Goal: Transaction & Acquisition: Purchase product/service

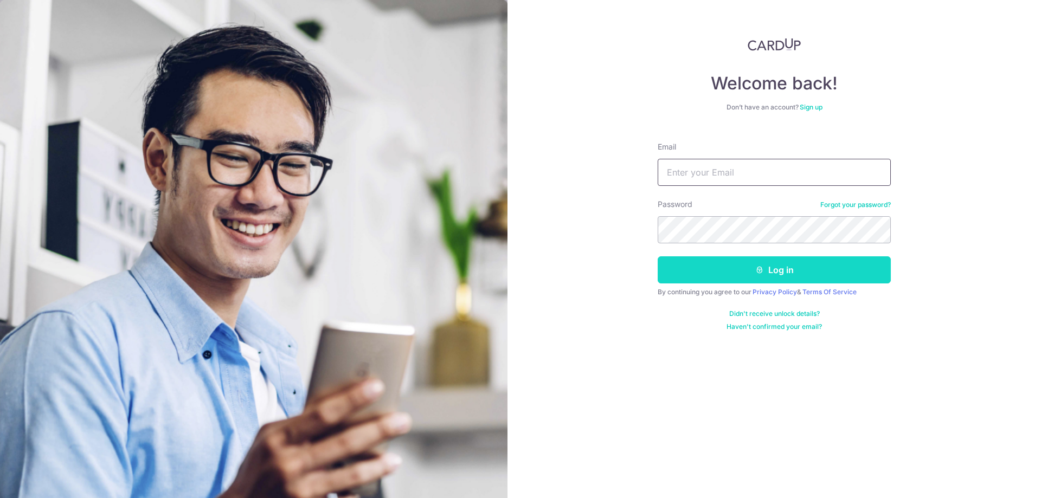
type input "edtan66@hotmail.com"
click at [814, 272] on button "Log in" at bounding box center [774, 269] width 233 height 27
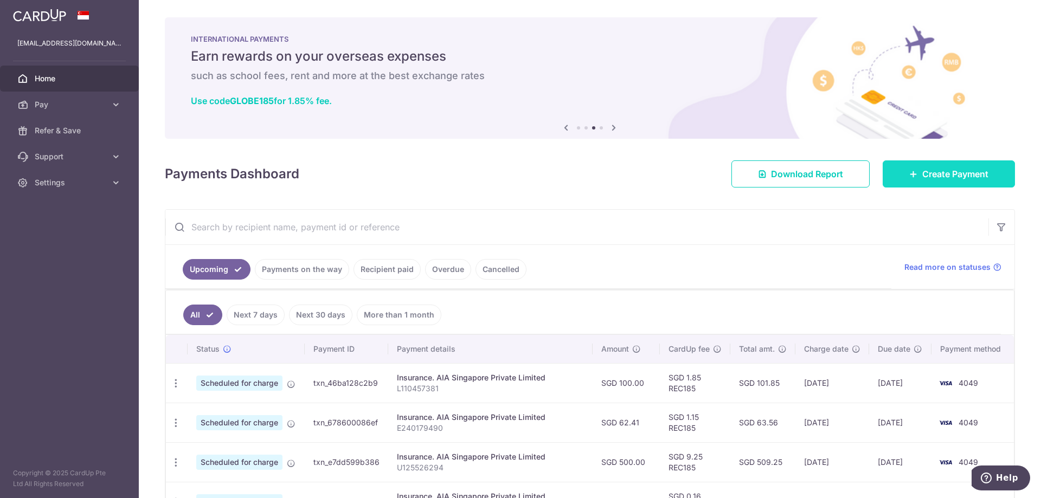
click at [969, 179] on span "Create Payment" at bounding box center [955, 174] width 66 height 13
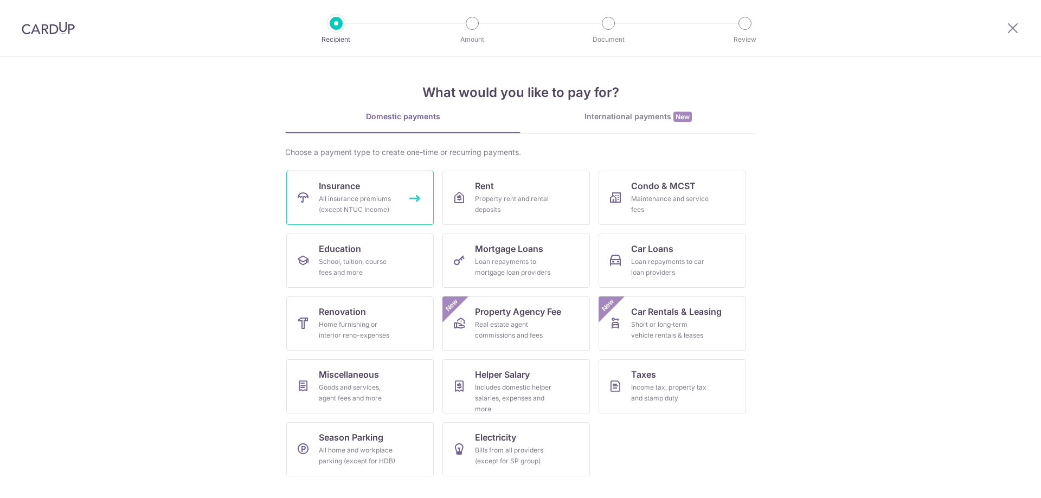
click at [331, 188] on span "Insurance" at bounding box center [339, 185] width 41 height 13
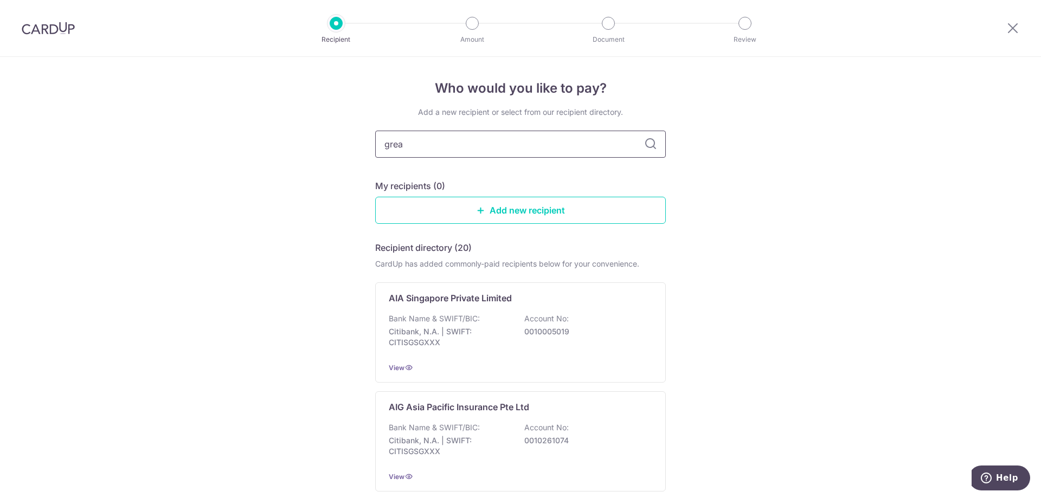
type input "great"
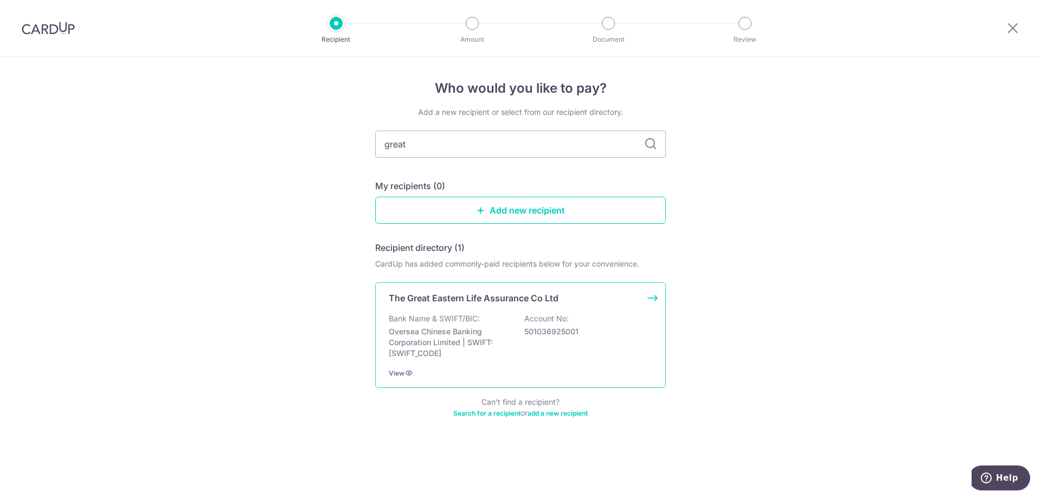
click at [506, 329] on p "Oversea Chinese Banking Corporation Limited | SWIFT: [SWIFT_CODE]" at bounding box center [449, 342] width 121 height 33
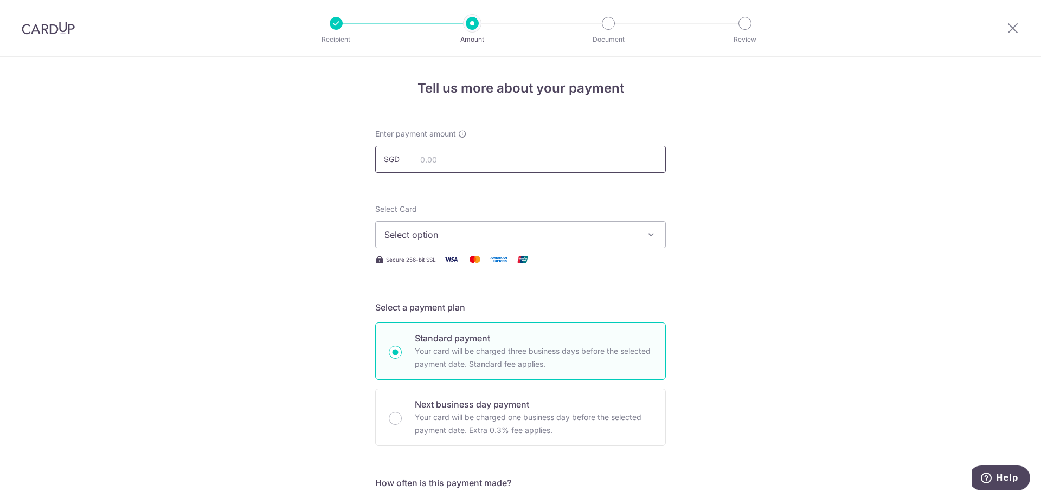
click at [515, 164] on input "text" at bounding box center [520, 159] width 291 height 27
type input "500.00"
click at [571, 234] on span "Select option" at bounding box center [510, 234] width 253 height 13
click at [569, 230] on span "Select option" at bounding box center [510, 234] width 253 height 13
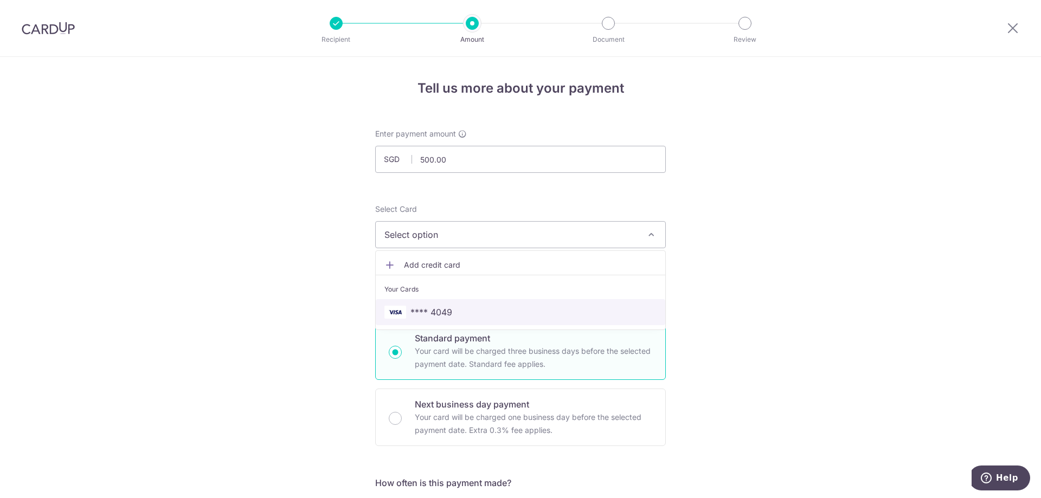
click at [447, 313] on span "**** 4049" at bounding box center [431, 312] width 42 height 13
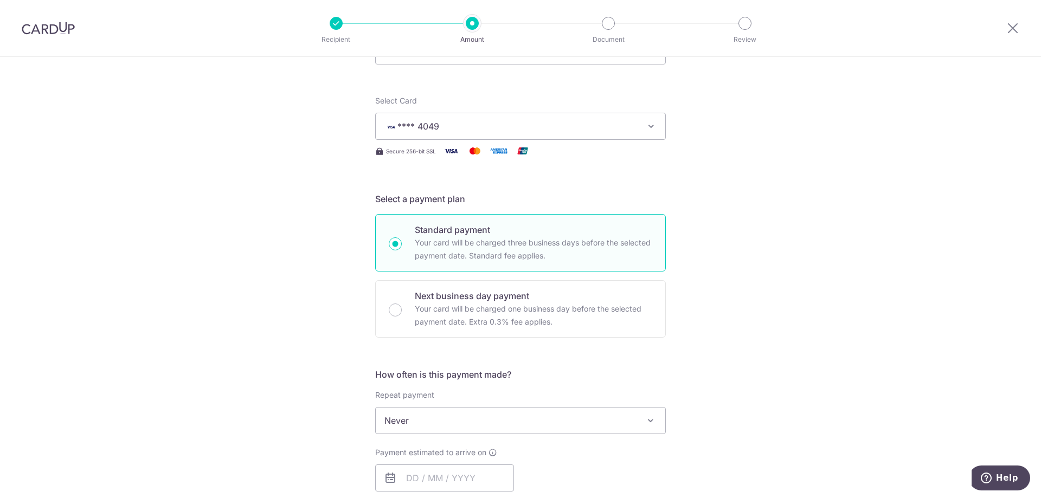
scroll to position [163, 0]
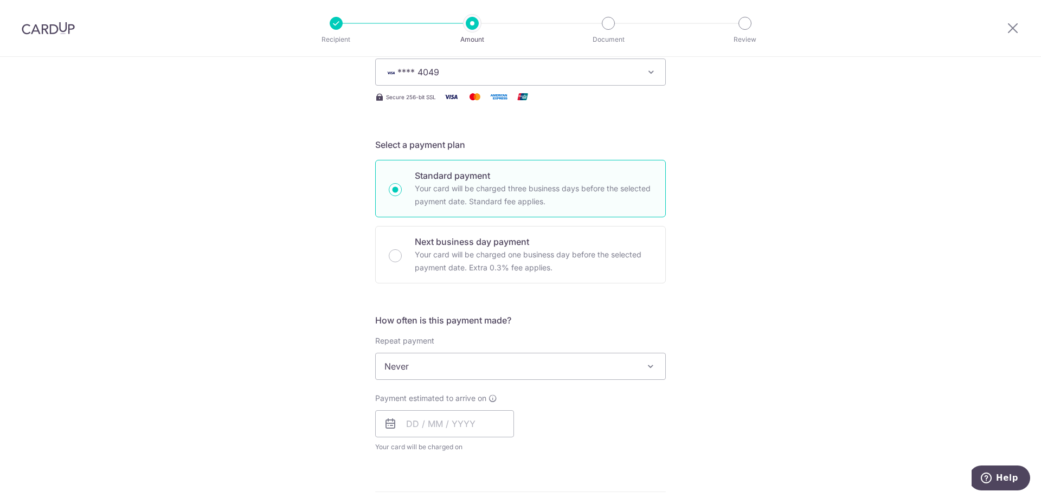
click at [489, 364] on span "Never" at bounding box center [521, 367] width 290 height 26
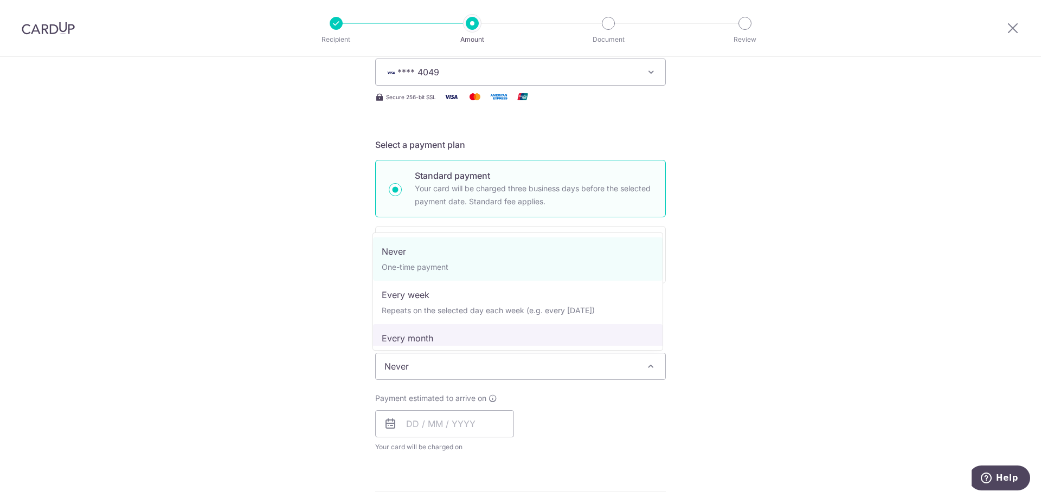
select select "3"
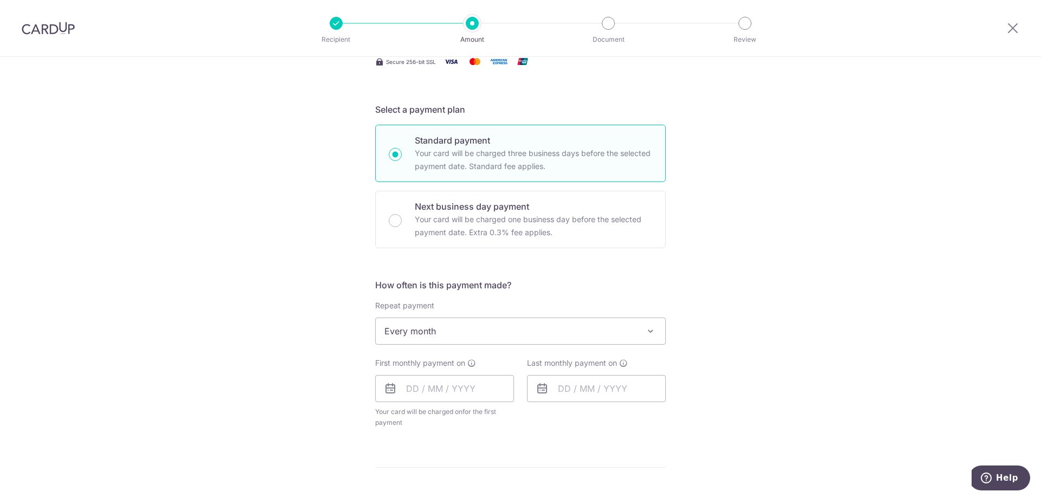
scroll to position [217, 0]
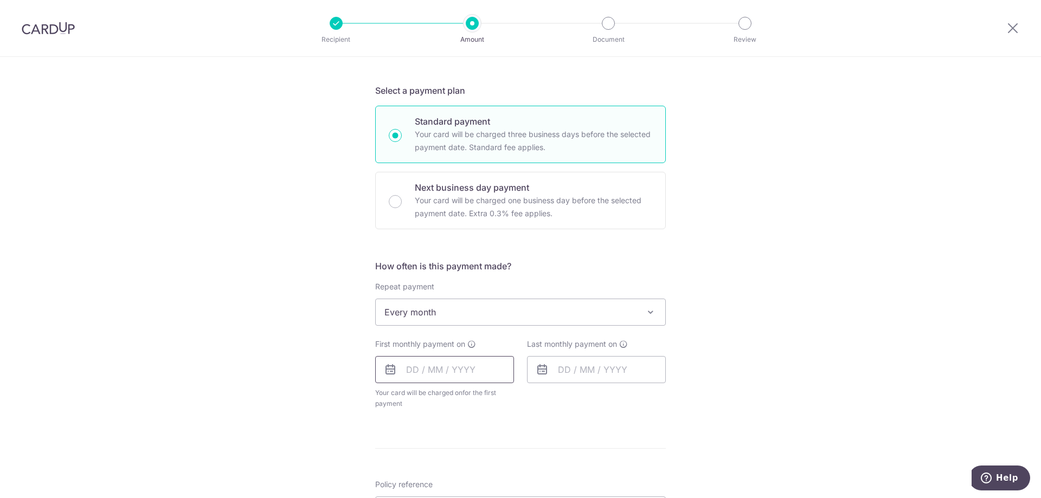
click at [434, 366] on input "text" at bounding box center [444, 369] width 139 height 27
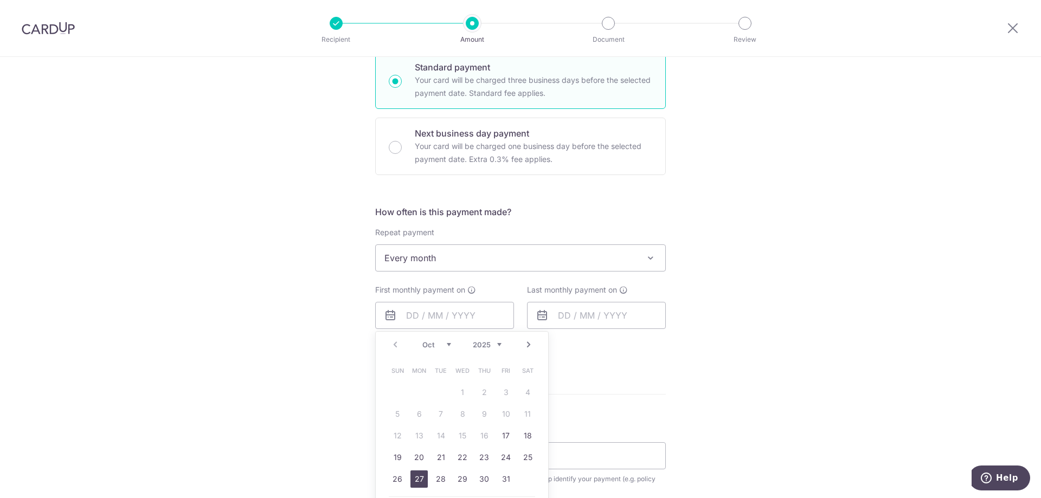
drag, startPoint x: 410, startPoint y: 478, endPoint x: 607, endPoint y: 428, distance: 203.2
click at [410, 478] on link "27" at bounding box center [418, 479] width 17 height 17
type input "[DATE]"
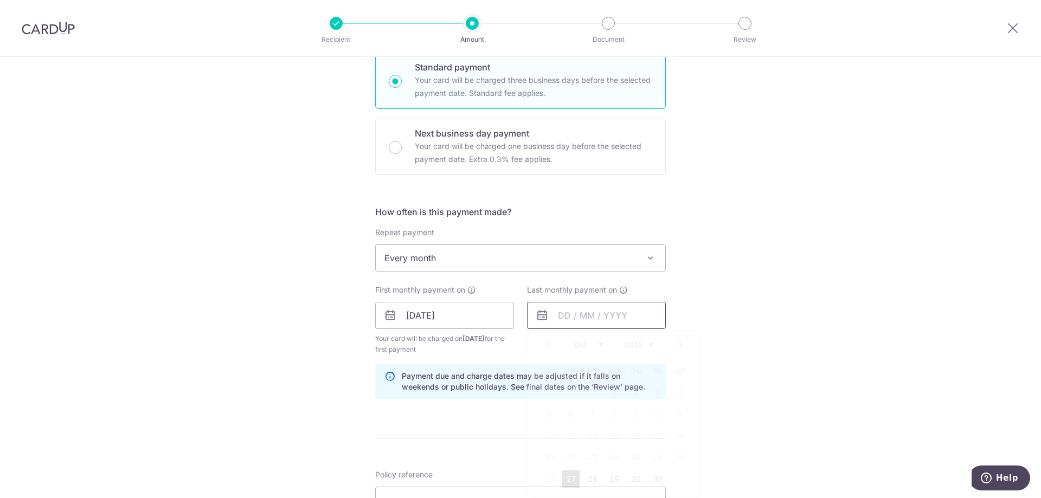
click at [596, 313] on input "text" at bounding box center [596, 315] width 139 height 27
click at [675, 345] on link "Next" at bounding box center [680, 344] width 13 height 13
click at [592, 474] on link "27" at bounding box center [592, 479] width 17 height 17
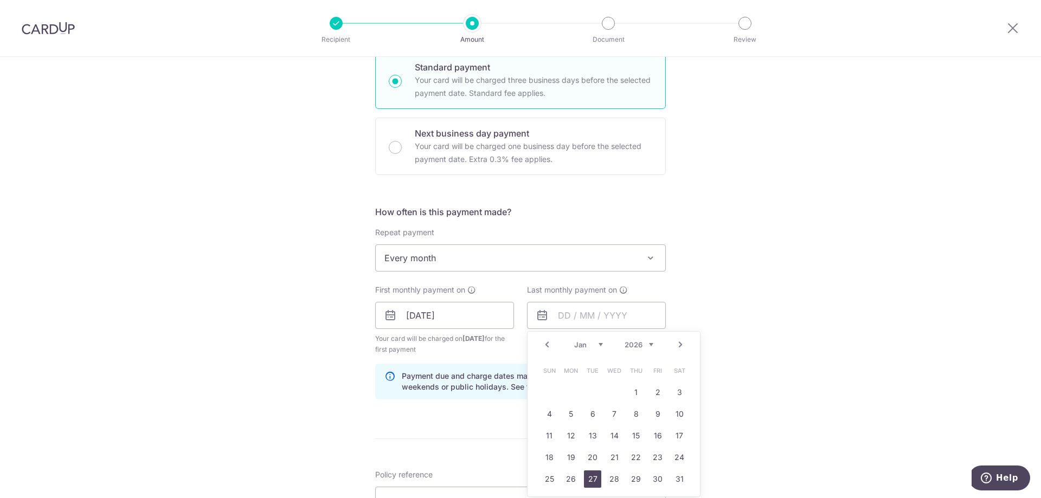
type input "27/01/2026"
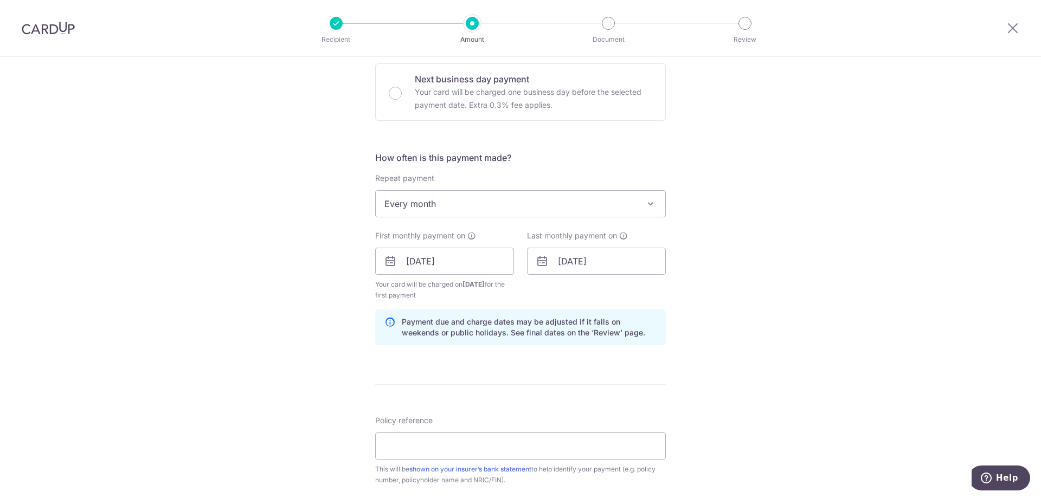
scroll to position [380, 0]
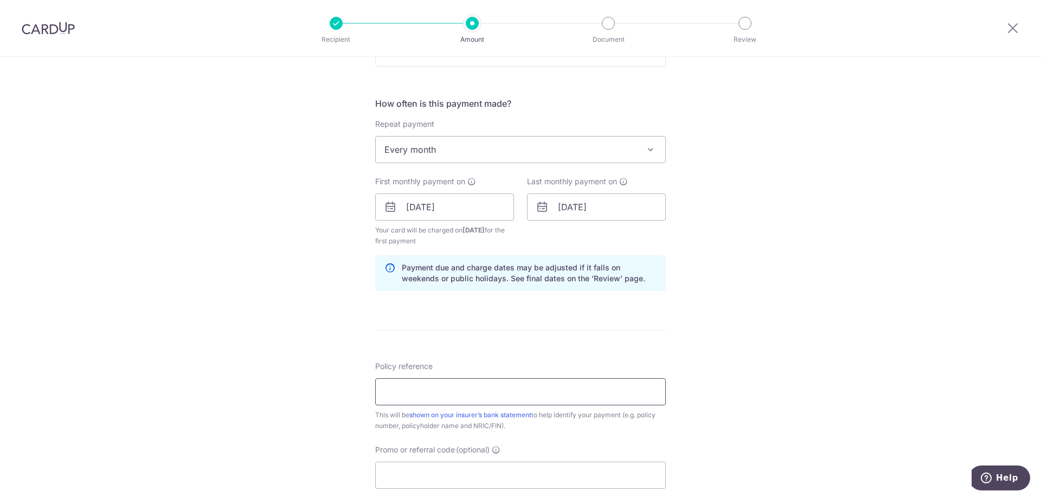
click at [429, 394] on input "Policy reference" at bounding box center [520, 391] width 291 height 27
paste input "REC185"
type input "REC185"
drag, startPoint x: 393, startPoint y: 391, endPoint x: 306, endPoint y: 387, distance: 86.8
click at [306, 387] on div "Tell us more about your payment Enter payment amount SGD 500.00 500.00 Select C…" at bounding box center [520, 195] width 1041 height 1036
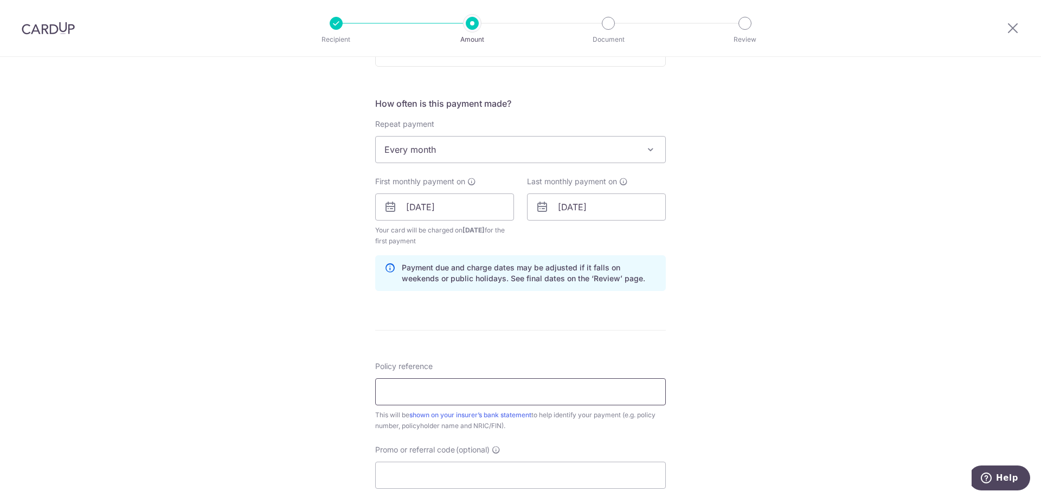
click at [421, 397] on input "Policy reference" at bounding box center [520, 391] width 291 height 27
paste input "0251583637"
type input "0251583637"
click at [720, 274] on div "Tell us more about your payment Enter payment amount SGD 500.00 500.00 Select C…" at bounding box center [520, 195] width 1041 height 1036
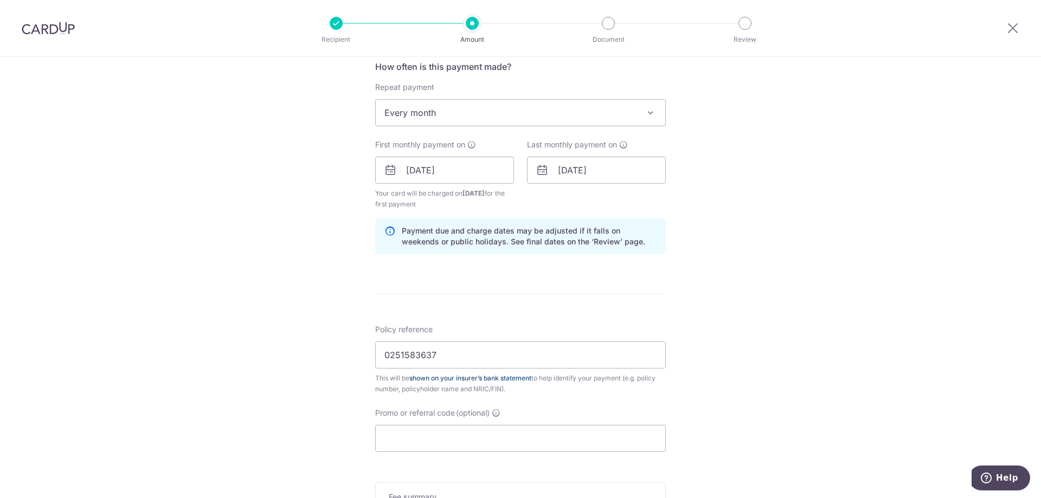
scroll to position [434, 0]
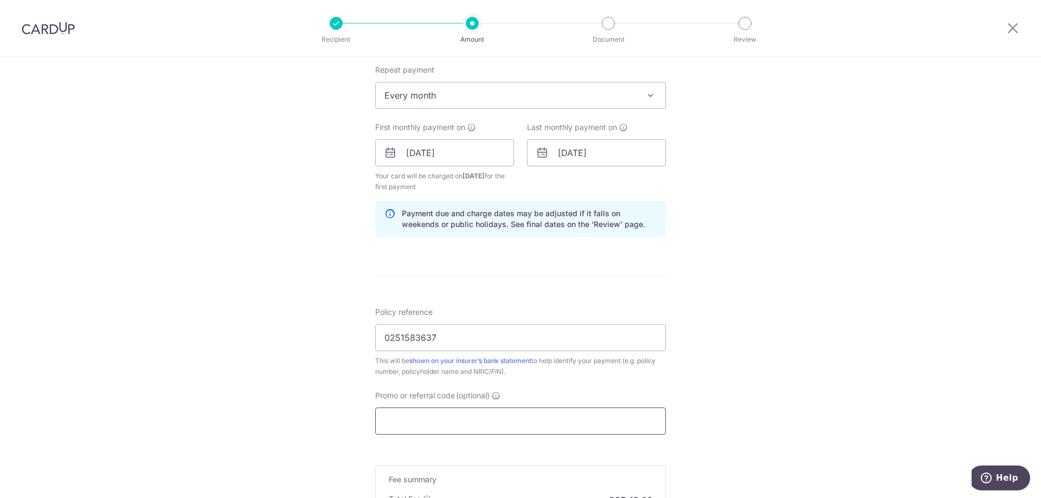
click at [484, 423] on input "Promo or referral code (optional)" at bounding box center [520, 421] width 291 height 27
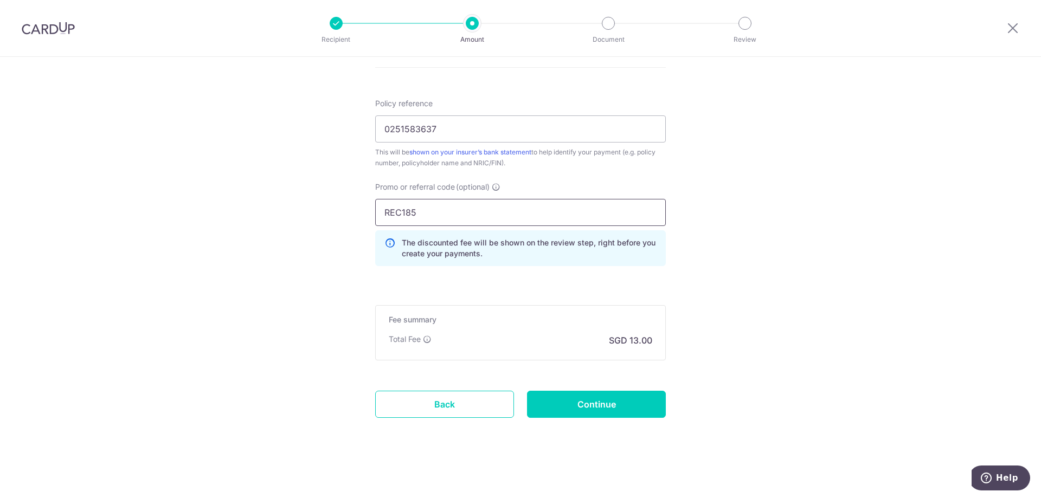
scroll to position [644, 0]
type input "REC185"
click at [609, 396] on input "Continue" at bounding box center [596, 403] width 139 height 27
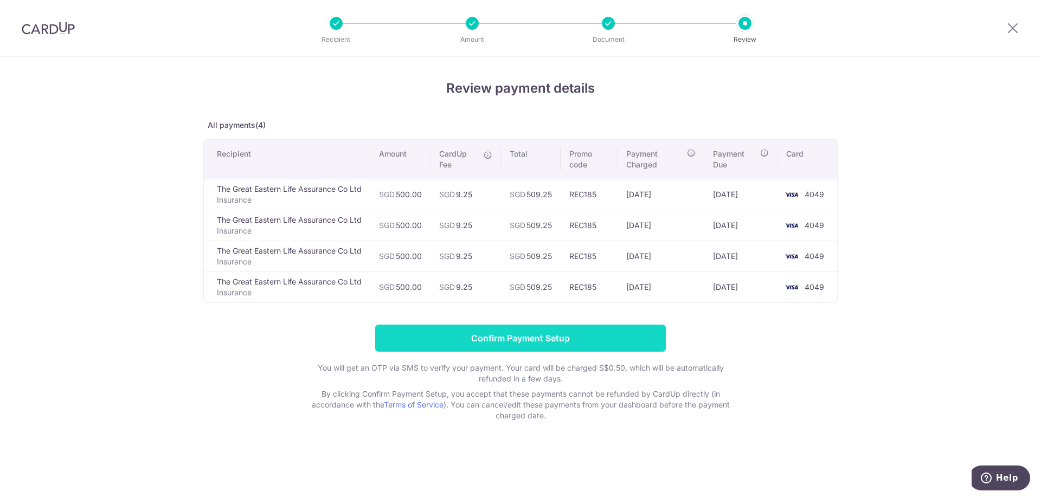
click at [573, 334] on input "Confirm Payment Setup" at bounding box center [520, 338] width 291 height 27
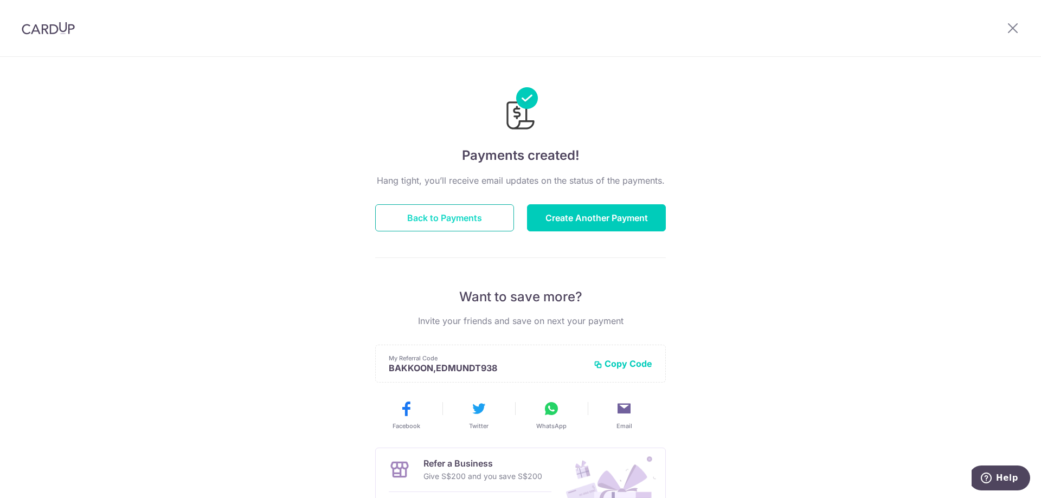
click at [456, 213] on button "Back to Payments" at bounding box center [444, 217] width 139 height 27
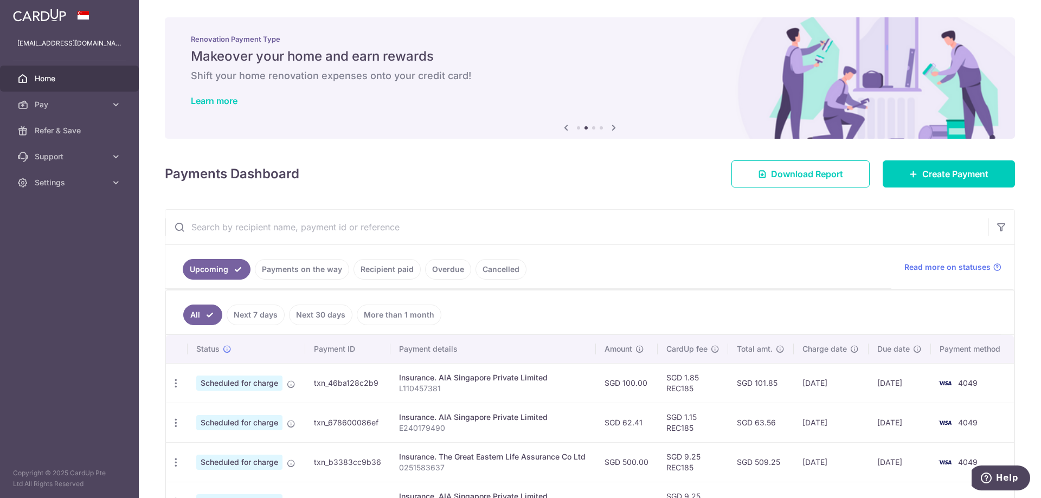
click at [63, 84] on link "Home" at bounding box center [69, 79] width 139 height 26
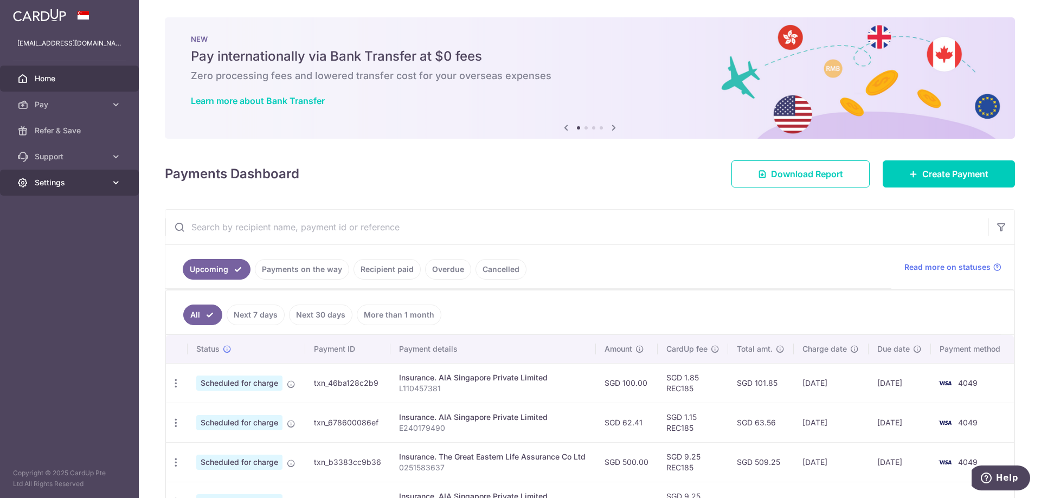
click at [107, 184] on link "Settings" at bounding box center [69, 183] width 139 height 26
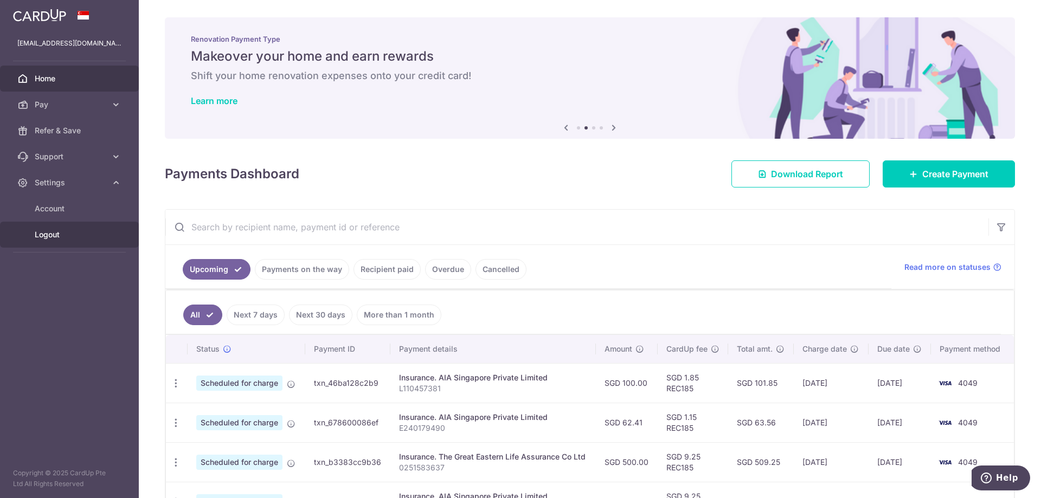
click at [71, 231] on span "Logout" at bounding box center [71, 234] width 72 height 11
